Goal: Navigation & Orientation: Find specific page/section

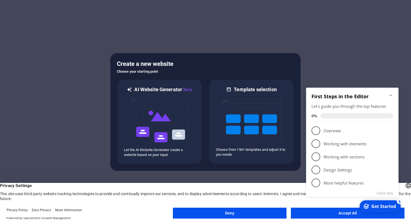
click at [390, 96] on icon "Minimize checklist" at bounding box center [391, 95] width 4 height 4
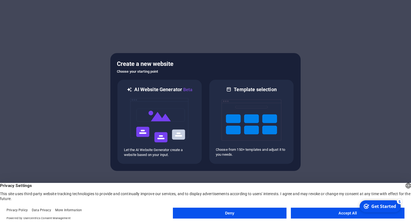
click at [323, 215] on button "Accept All" at bounding box center [348, 212] width 114 height 11
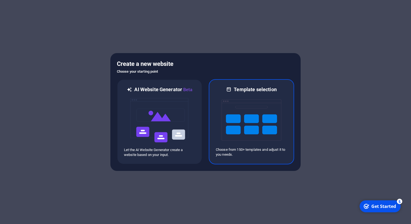
click at [245, 140] on img at bounding box center [252, 120] width 60 height 54
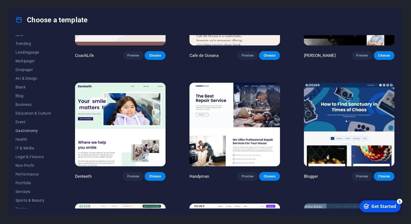
scroll to position [44, 0]
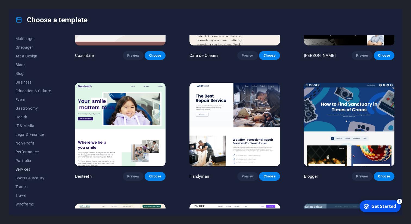
click at [29, 168] on span "Services" at bounding box center [33, 169] width 36 height 4
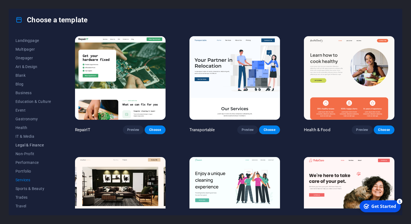
scroll to position [29, 0]
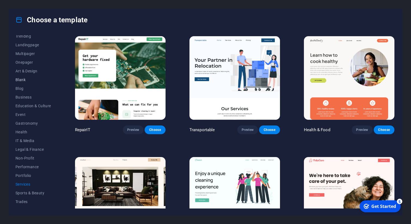
click at [24, 79] on span "Blank" at bounding box center [33, 79] width 36 height 4
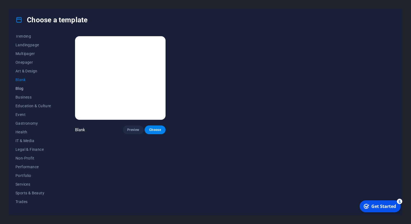
click at [20, 88] on span "Blog" at bounding box center [33, 88] width 36 height 4
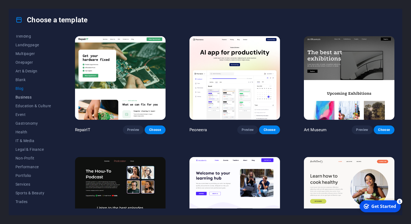
click at [23, 97] on span "Business" at bounding box center [33, 97] width 36 height 4
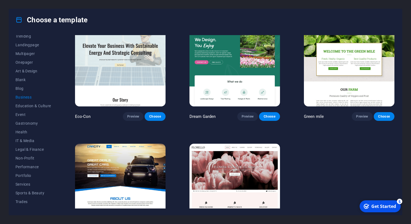
scroll to position [45, 0]
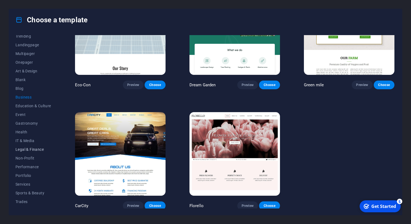
click at [28, 153] on button "Legal & Finance" at bounding box center [33, 149] width 36 height 9
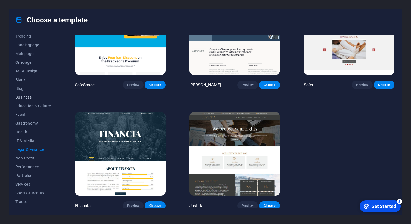
click at [26, 96] on span "Business" at bounding box center [33, 97] width 36 height 4
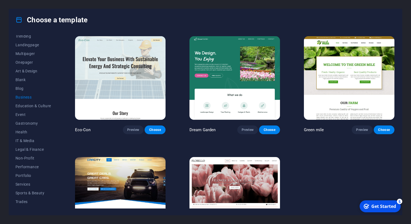
click at [102, 173] on img at bounding box center [120, 198] width 91 height 83
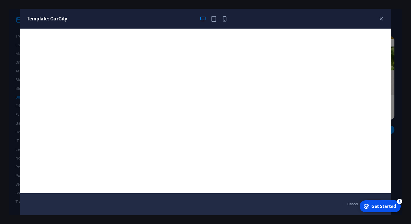
scroll to position [1, 0]
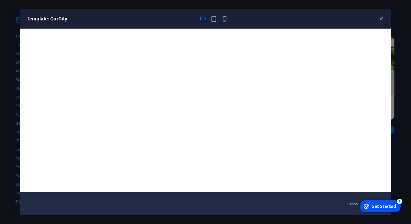
click at [387, 207] on div "Get Started" at bounding box center [383, 206] width 25 height 6
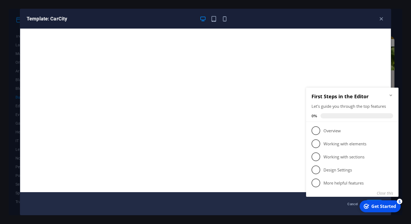
click at [387, 207] on div "Get Started" at bounding box center [383, 206] width 25 height 6
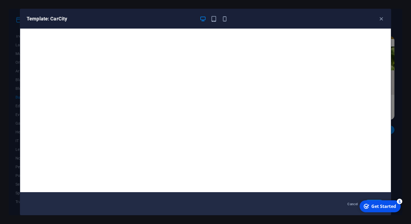
click at [379, 15] on div "Template: CarCity" at bounding box center [205, 19] width 371 height 20
click at [380, 20] on icon "button" at bounding box center [381, 19] width 6 height 6
